Goal: Task Accomplishment & Management: Manage account settings

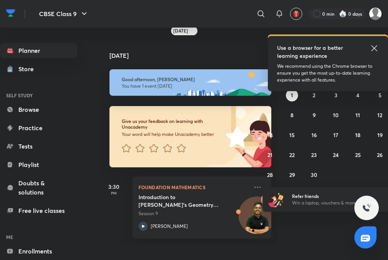
click at [377, 50] on icon at bounding box center [374, 48] width 9 height 9
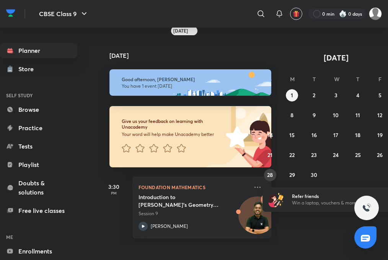
scroll to position [6, 0]
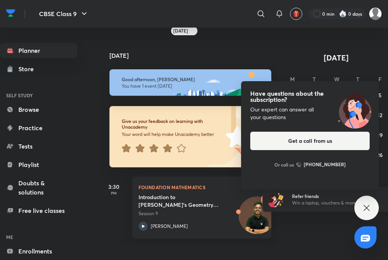
click at [369, 207] on icon at bounding box center [366, 207] width 9 height 9
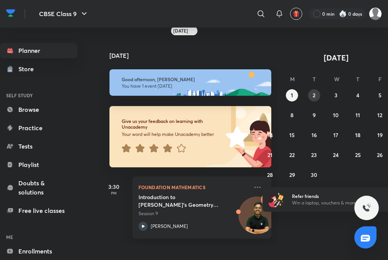
click at [319, 92] on button "2" at bounding box center [314, 95] width 12 height 12
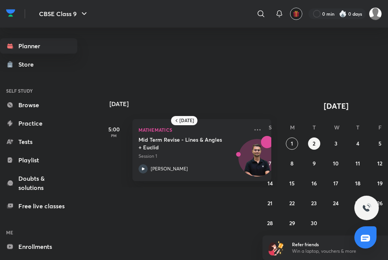
click at [292, 8] on button "button" at bounding box center [296, 14] width 12 height 12
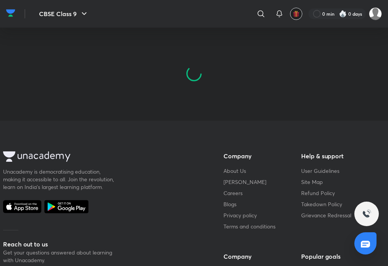
click at [295, 10] on img "button" at bounding box center [296, 13] width 7 height 7
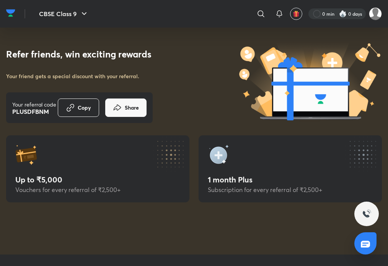
click at [360, 12] on div at bounding box center [336, 13] width 57 height 11
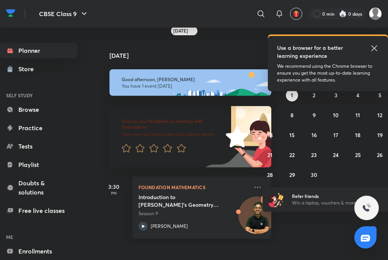
click at [375, 45] on icon at bounding box center [374, 48] width 9 height 9
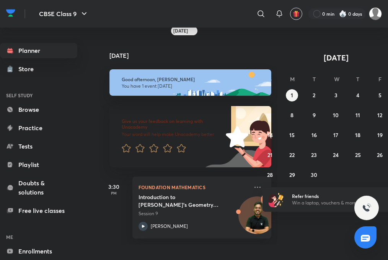
scroll to position [6, 0]
click at [305, 217] on div "[DATE] Good afternoon, [PERSON_NAME] You have 1 event [DATE] Give us your feedb…" at bounding box center [244, 140] width 290 height 207
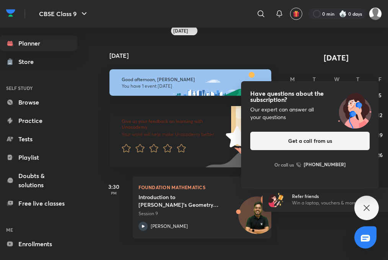
scroll to position [0, 0]
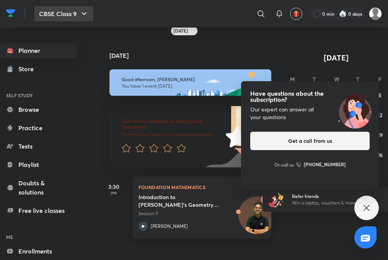
click at [88, 14] on icon "button" at bounding box center [84, 13] width 9 height 9
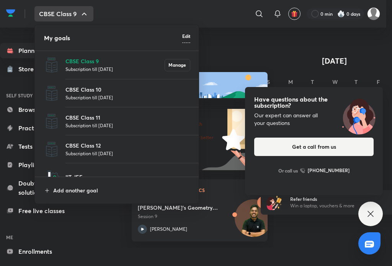
click at [83, 13] on div at bounding box center [196, 133] width 392 height 266
